Goal: Check status: Check status

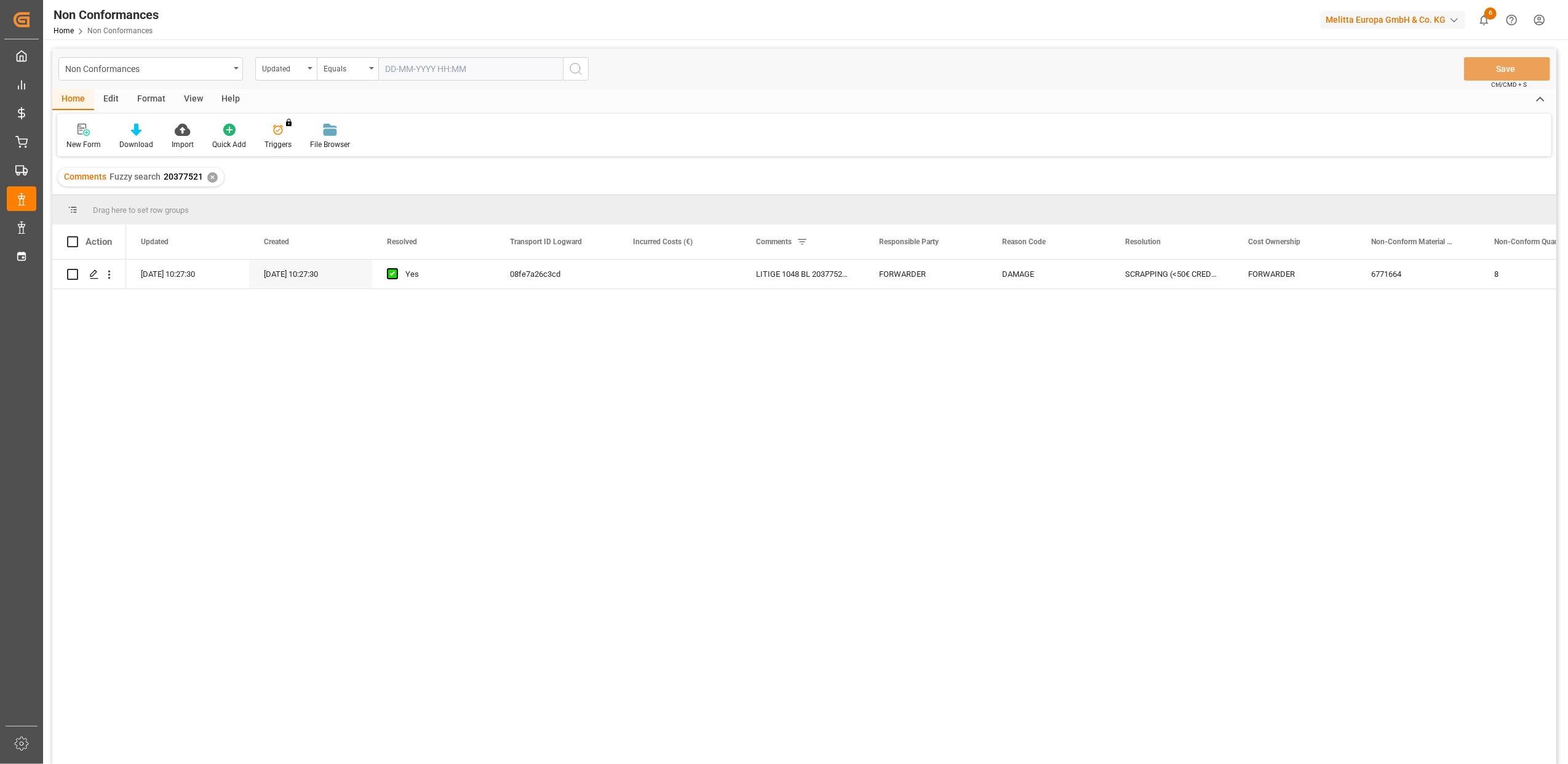
click at [212, 177] on div "✕" at bounding box center [212, 177] width 11 height 11
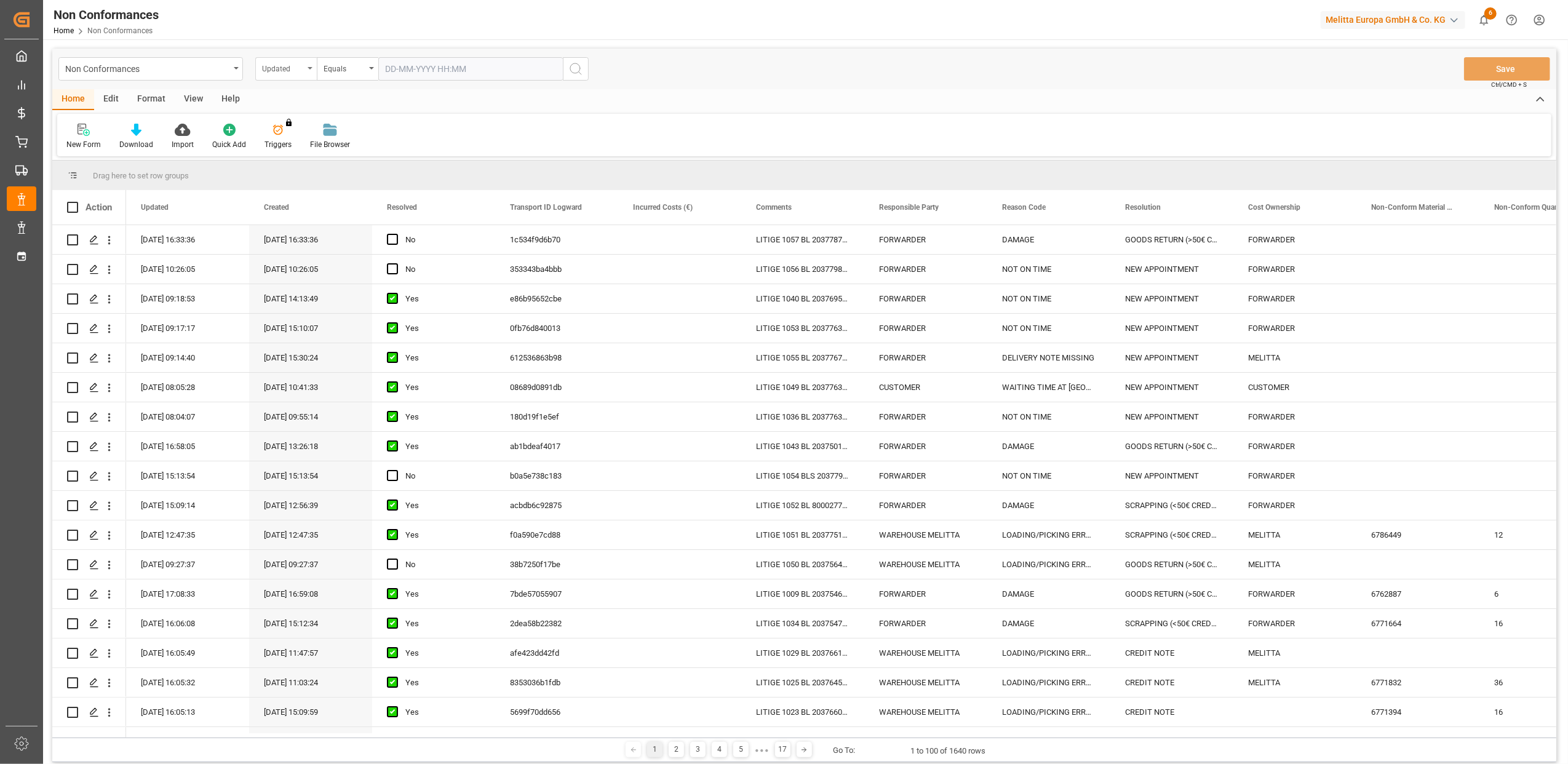
click at [311, 69] on div "Updated" at bounding box center [286, 69] width 61 height 23
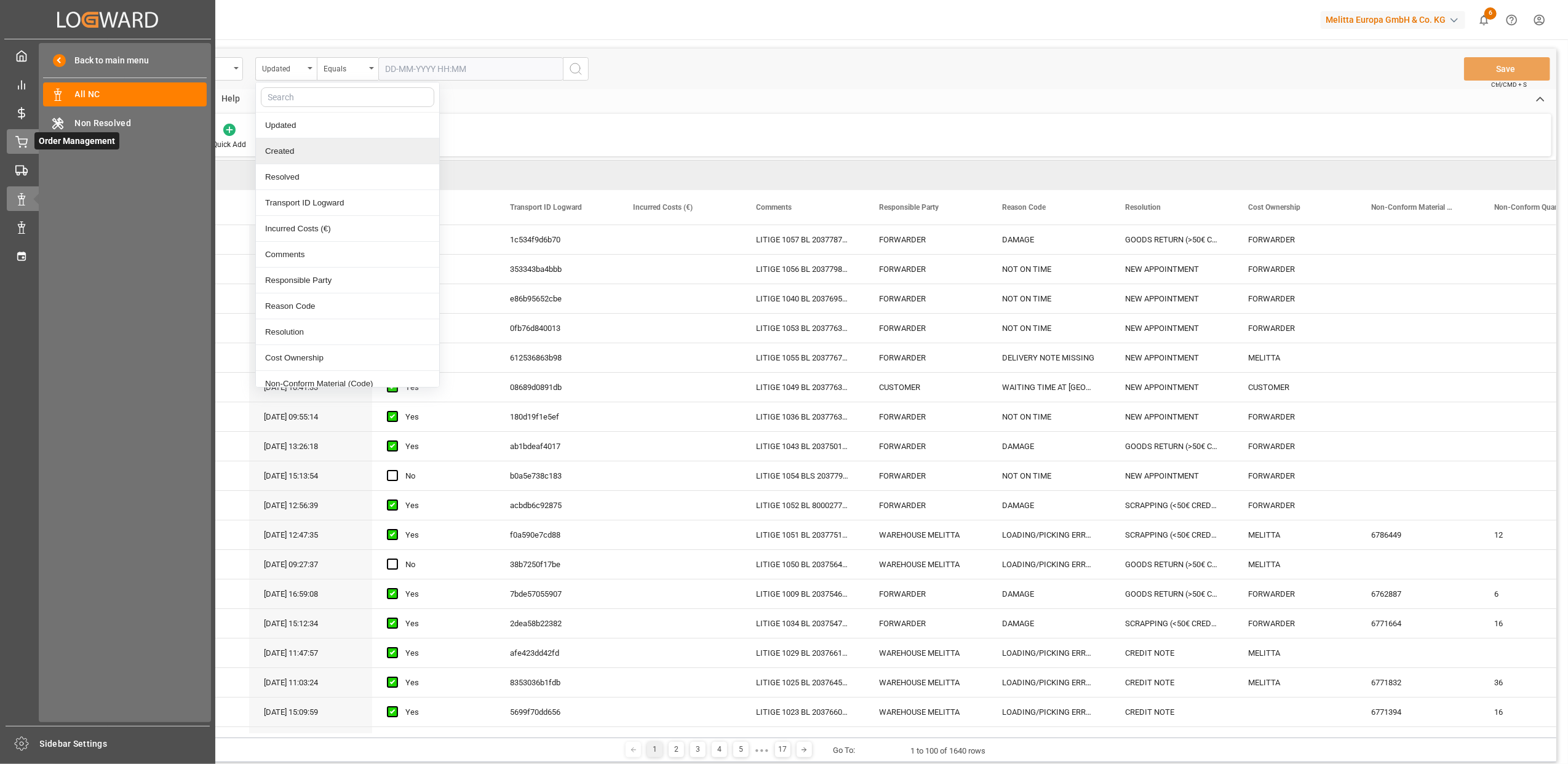
click at [19, 141] on icon at bounding box center [20, 140] width 11 height 8
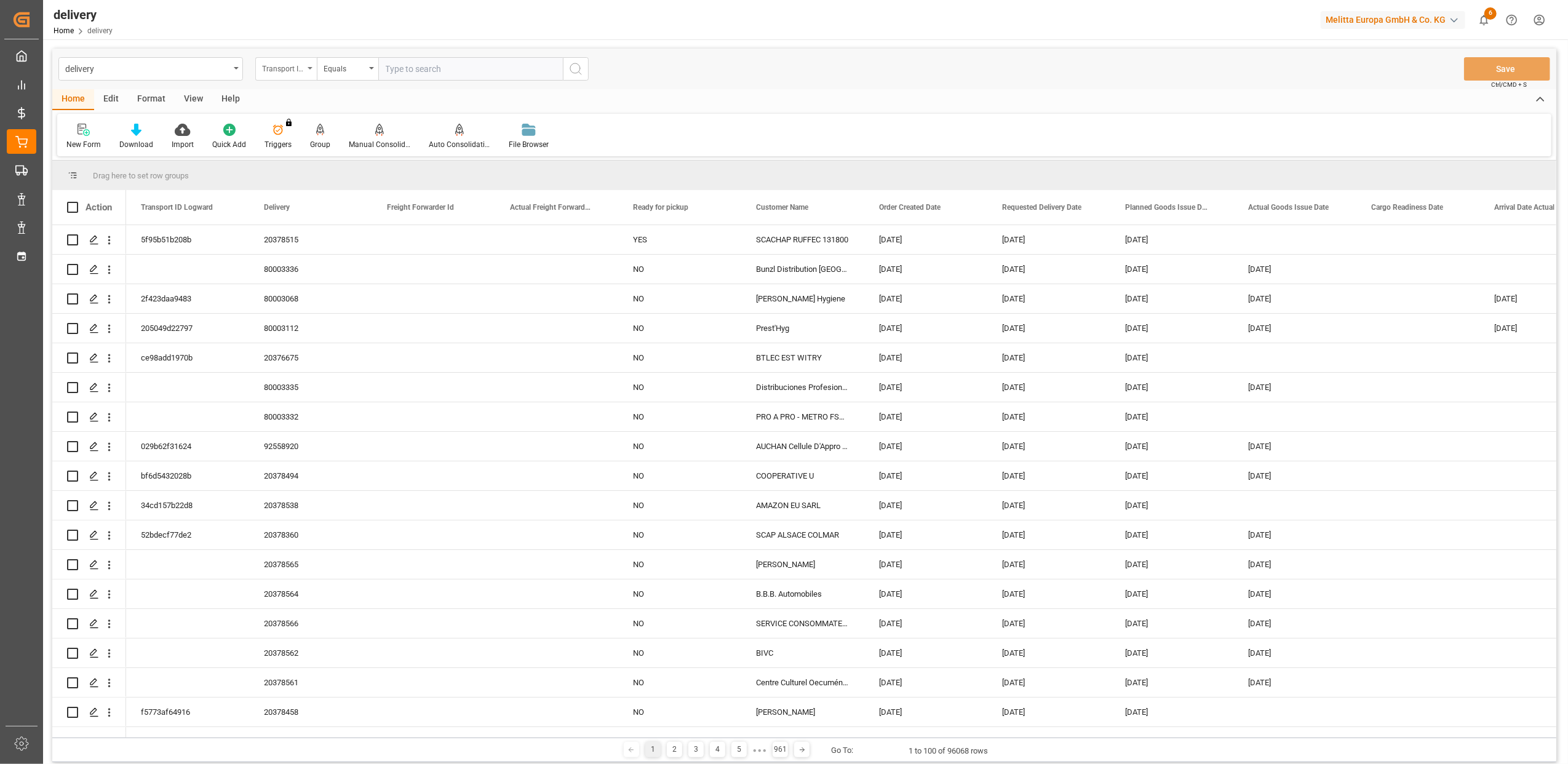
click at [311, 69] on div "Transport ID Logward" at bounding box center [286, 69] width 61 height 23
click at [324, 156] on div "Delivery" at bounding box center [348, 151] width 183 height 26
click at [473, 69] on input "text" at bounding box center [470, 69] width 184 height 23
paste input "20378007"
type input "20378007"
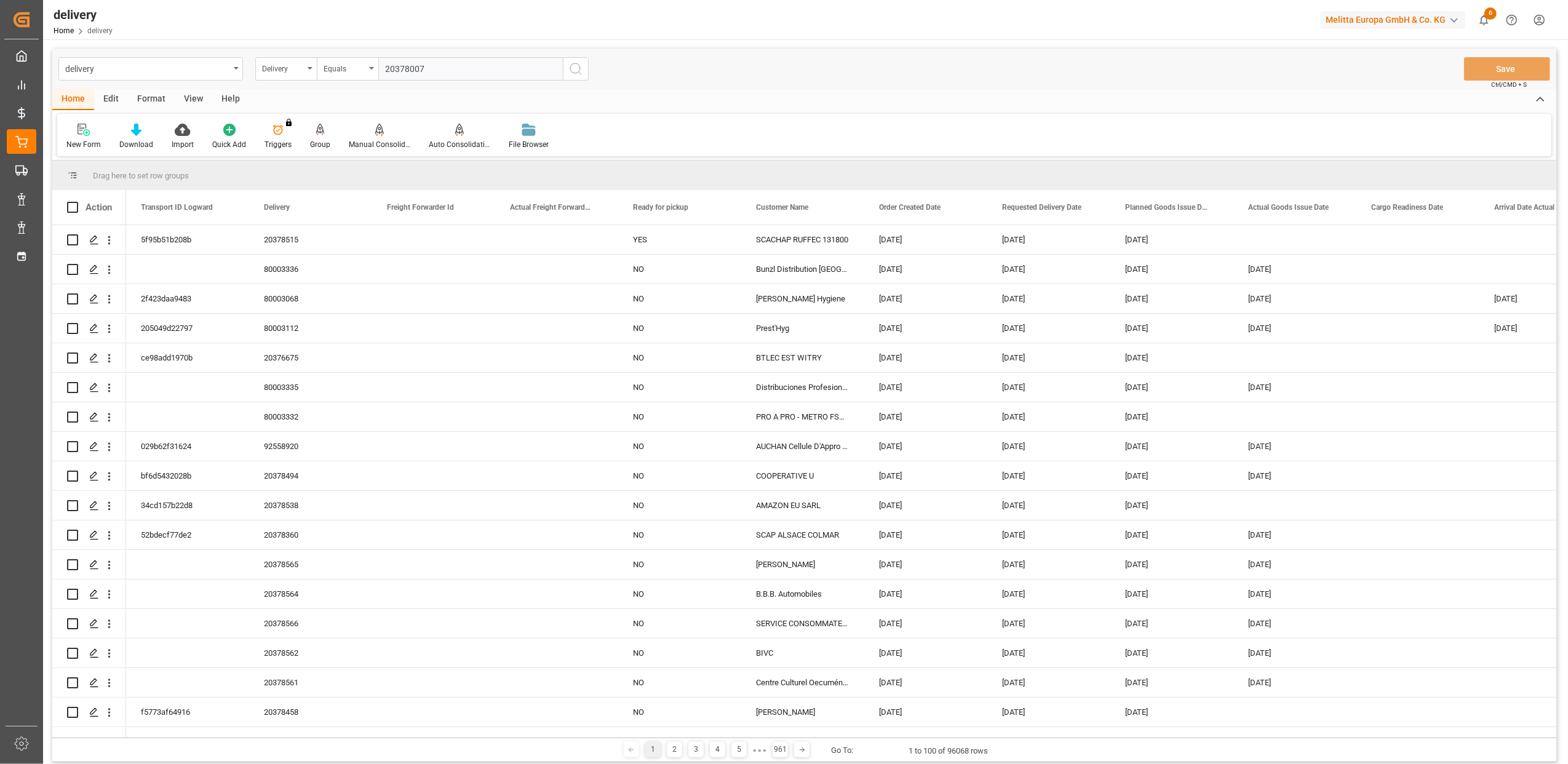
click at [573, 59] on button "search button" at bounding box center [576, 69] width 26 height 23
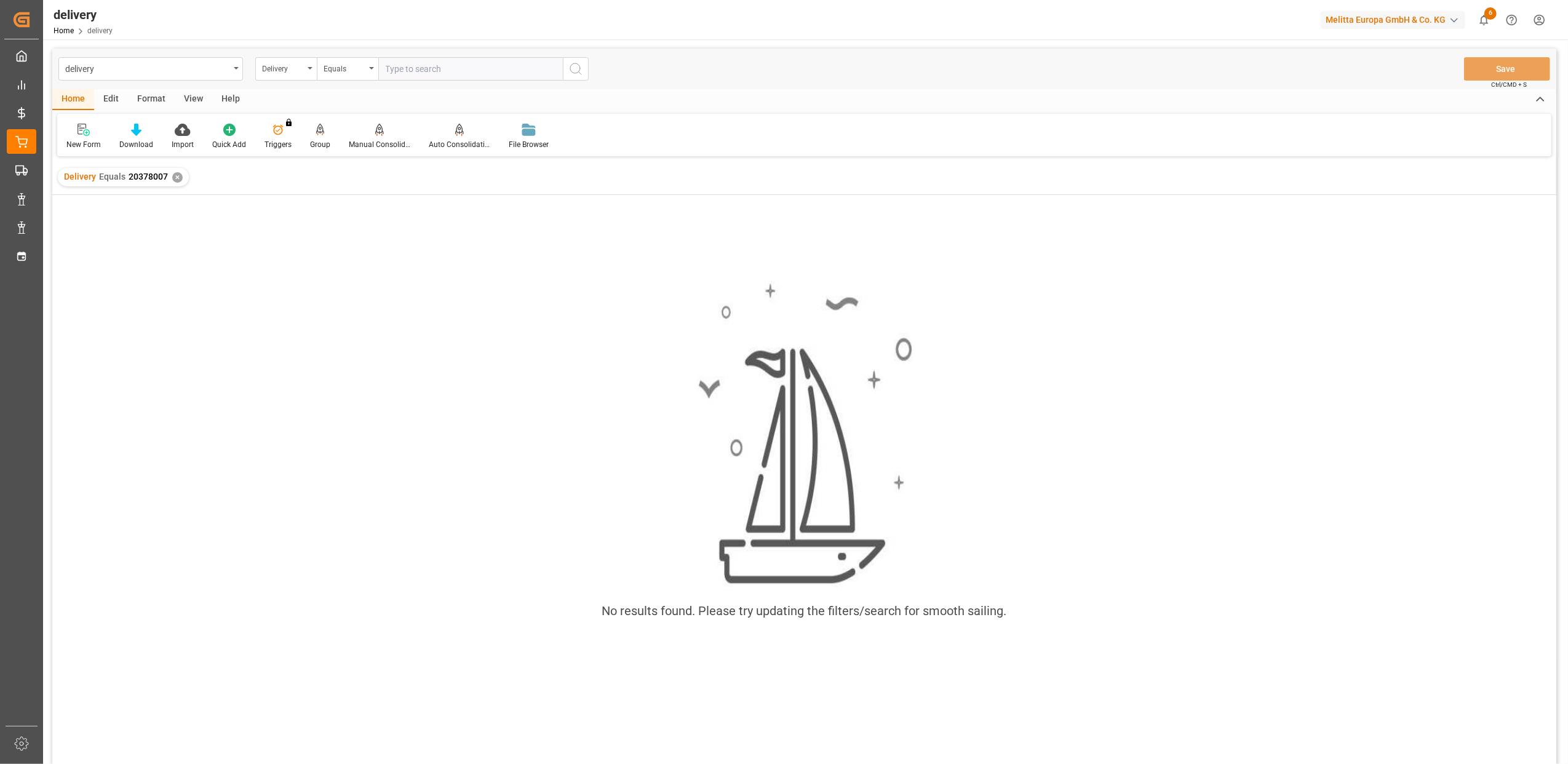
click at [175, 180] on div "✕" at bounding box center [177, 177] width 11 height 11
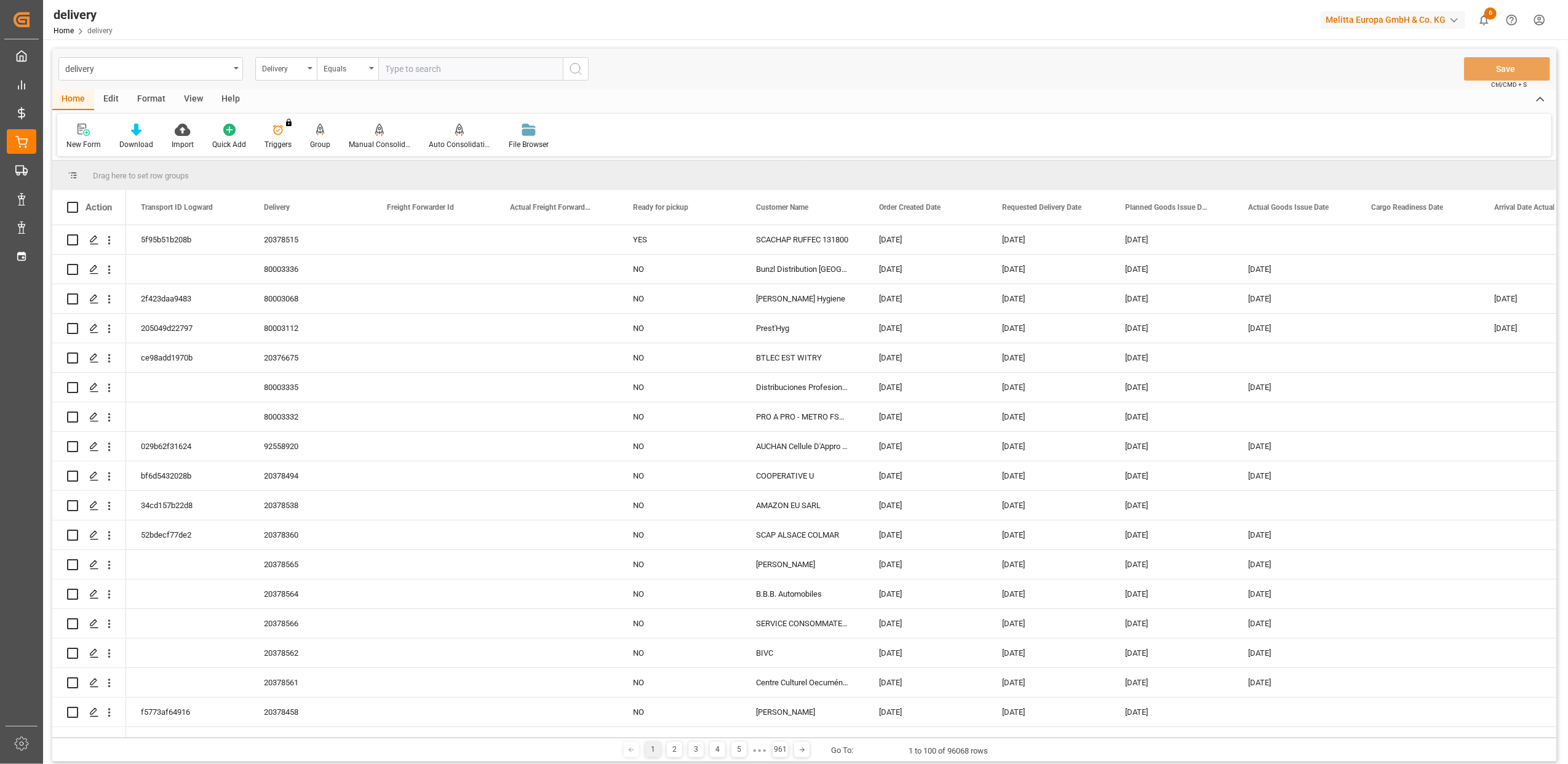
click at [416, 69] on input "text" at bounding box center [470, 69] width 184 height 23
type input "20378007"
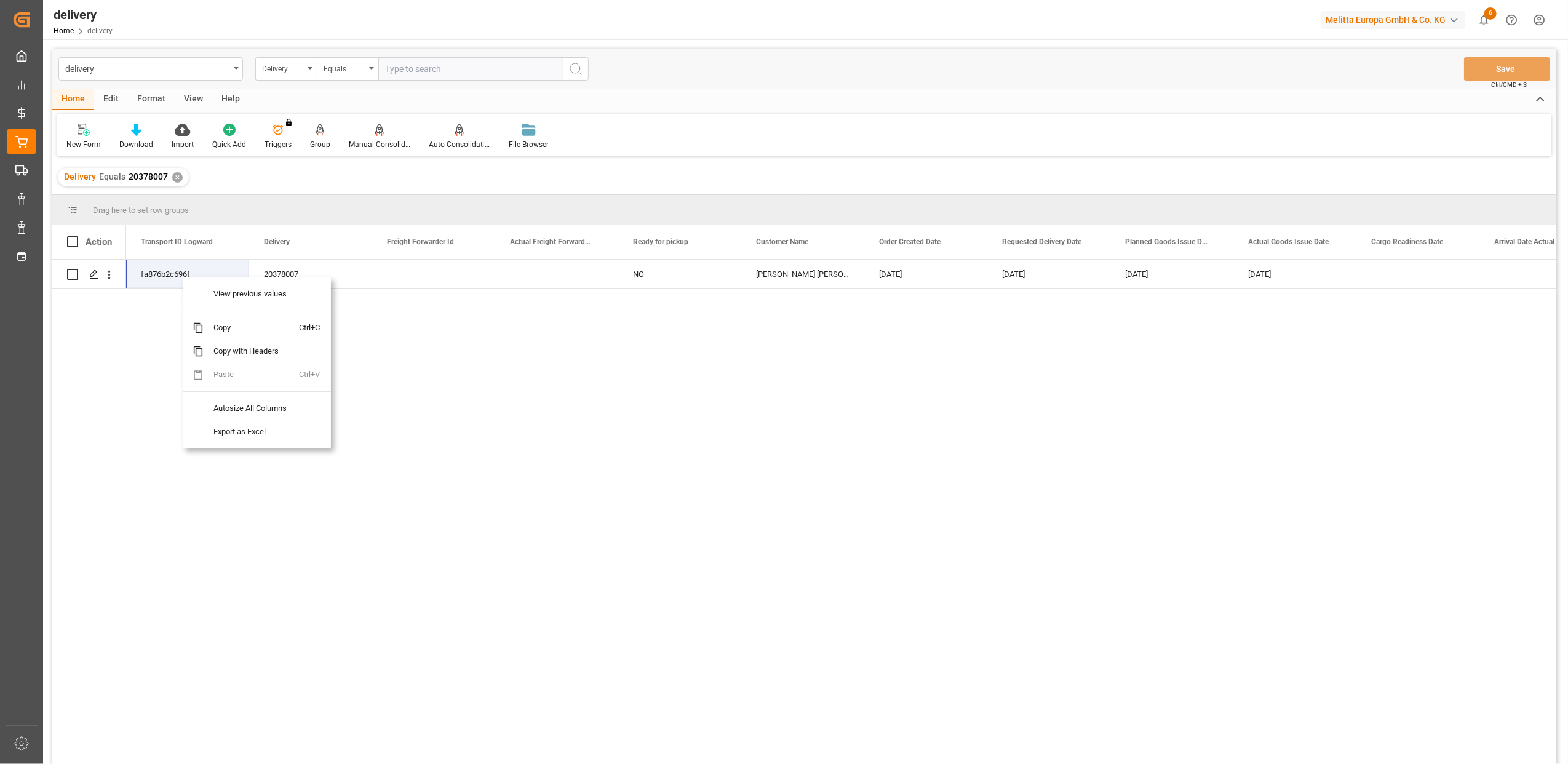
click at [901, 406] on div "fa876b2c696f 20378007 NO [PERSON_NAME] [PERSON_NAME][GEOGRAPHIC_DATA] [DATE] [D…" at bounding box center [840, 516] width 1430 height 513
click at [176, 177] on div "✕" at bounding box center [177, 177] width 11 height 11
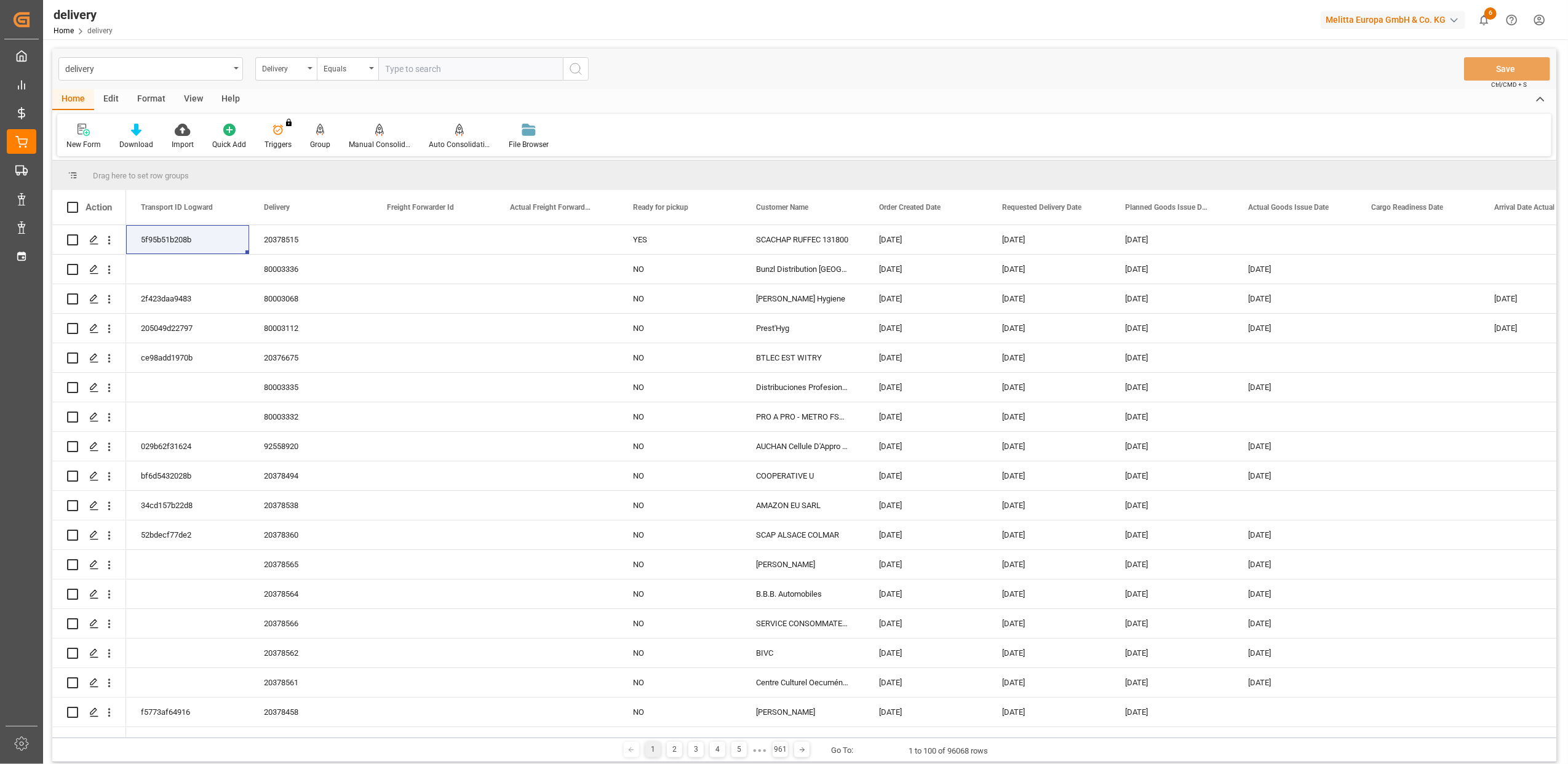
click at [456, 71] on input "text" at bounding box center [470, 69] width 184 height 23
paste input "20378095"
type input "20378095"
click at [581, 65] on icon "search button" at bounding box center [575, 68] width 15 height 15
